Goal: Information Seeking & Learning: Find specific page/section

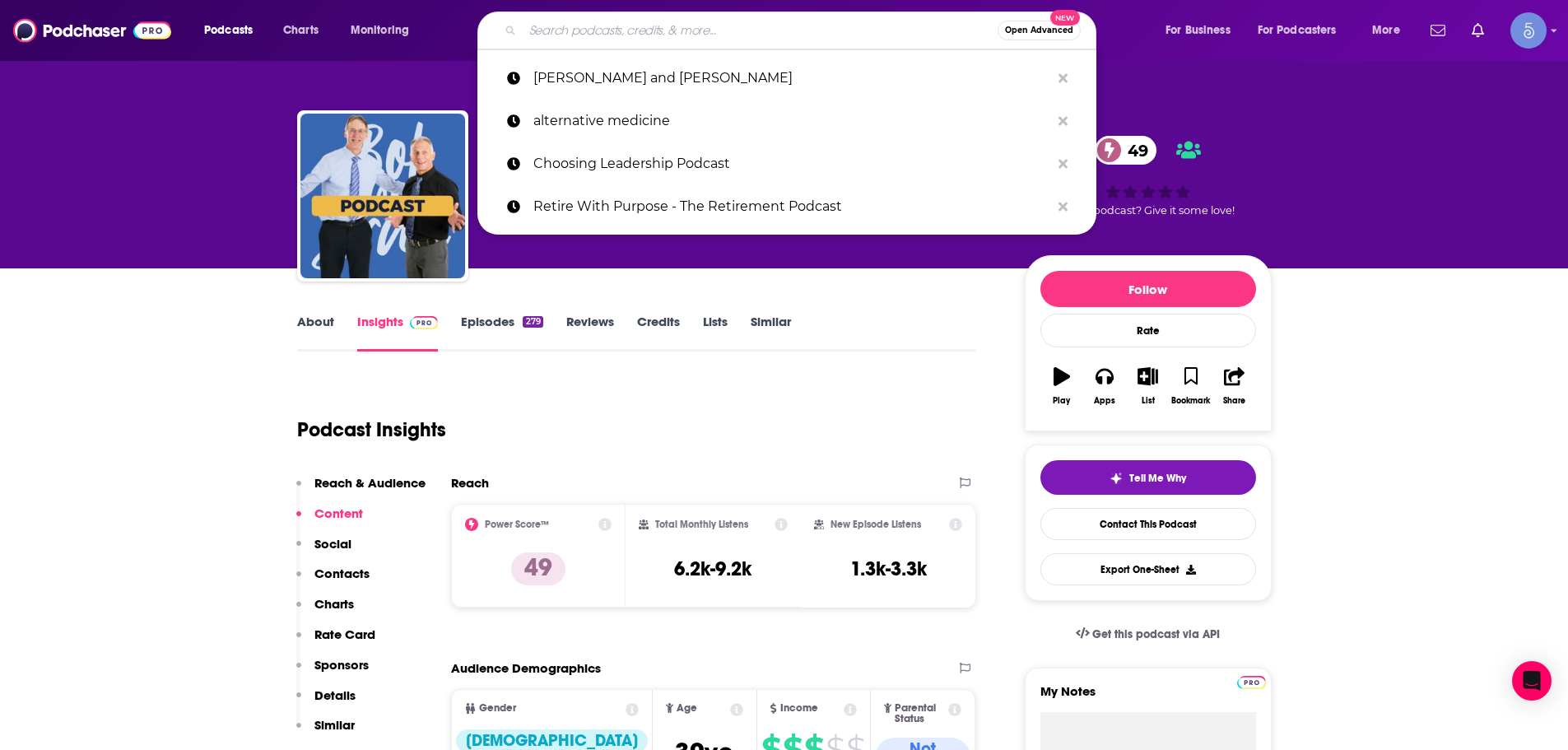
type input "Peak Performance Life Podcast"
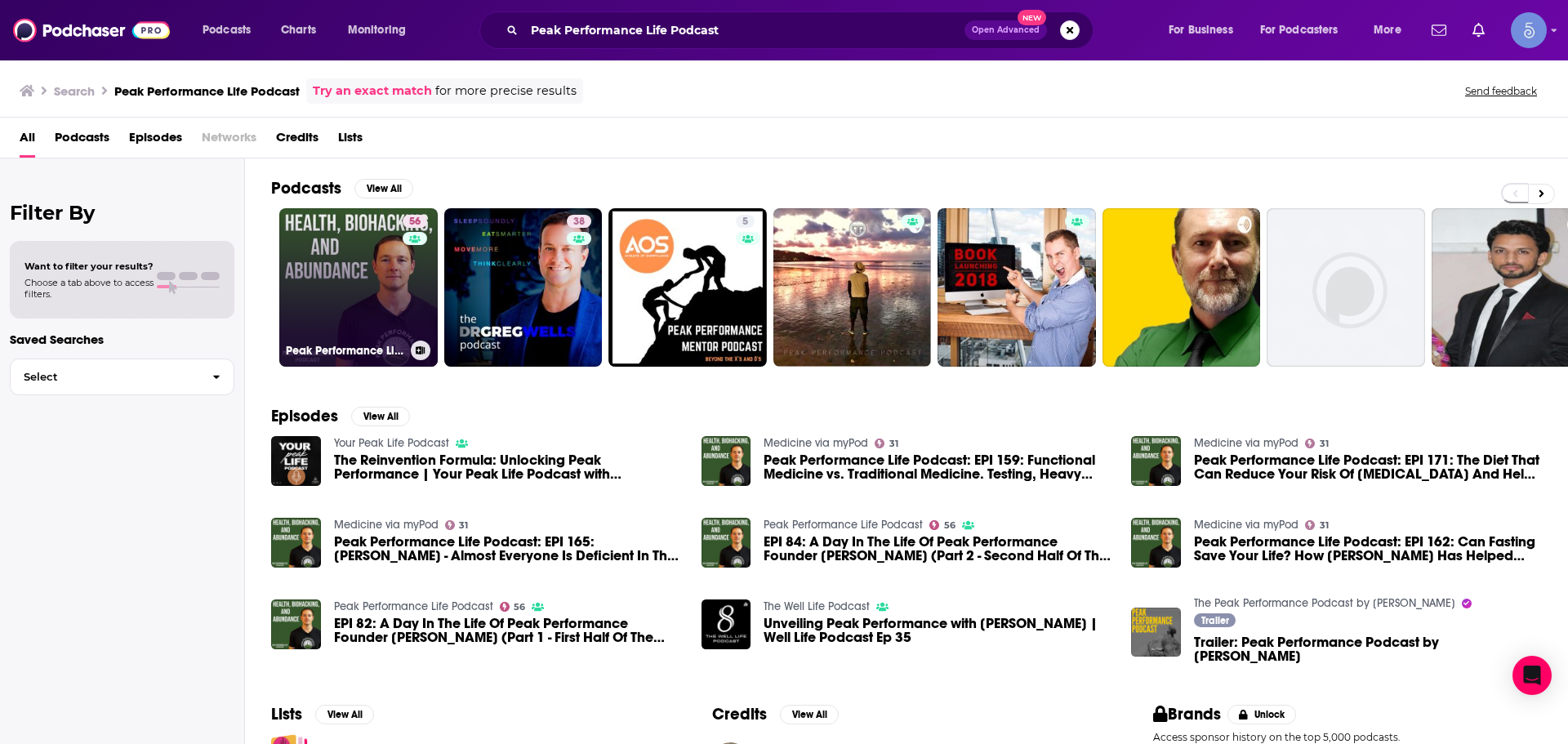
click at [404, 298] on div "56" at bounding box center [416, 277] width 28 height 126
